Goal: Information Seeking & Learning: Learn about a topic

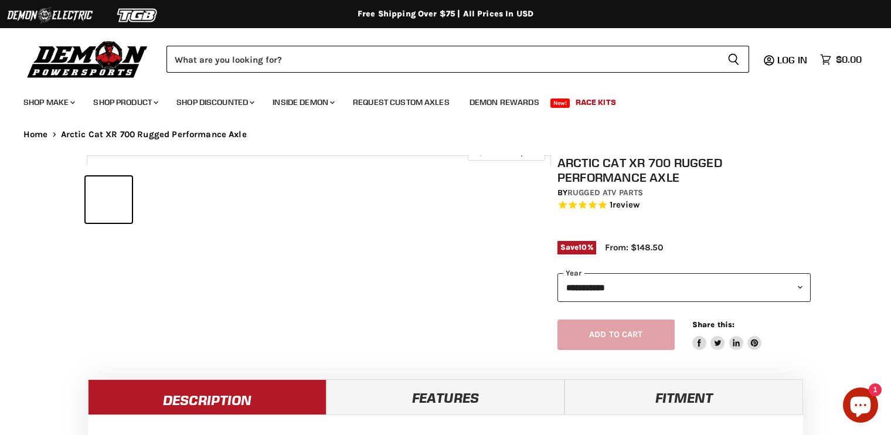
select select "******"
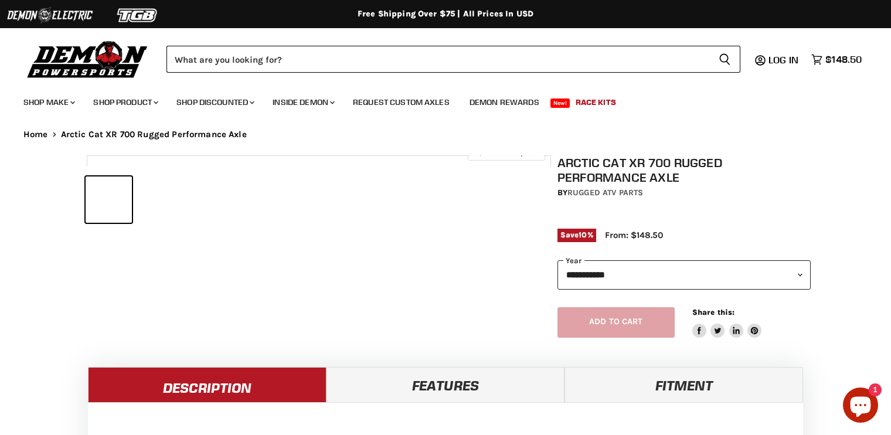
select select "******"
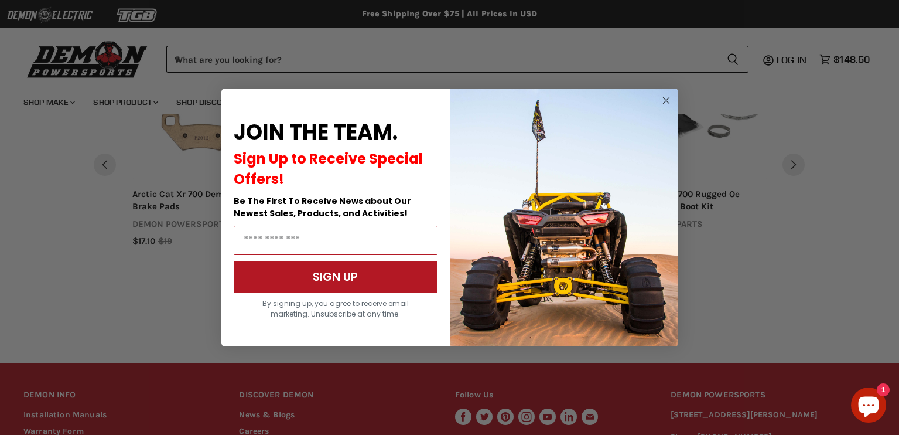
scroll to position [1038, 0]
